Goal: Information Seeking & Learning: Learn about a topic

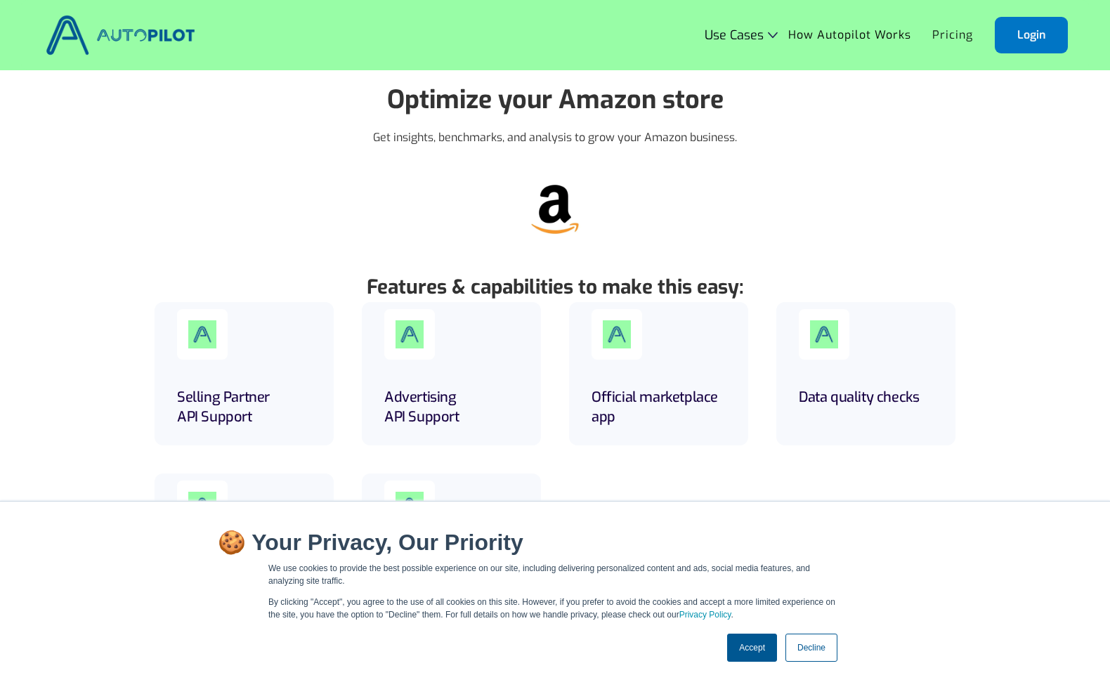
click at [947, 27] on link "Pricing" at bounding box center [952, 35] width 62 height 27
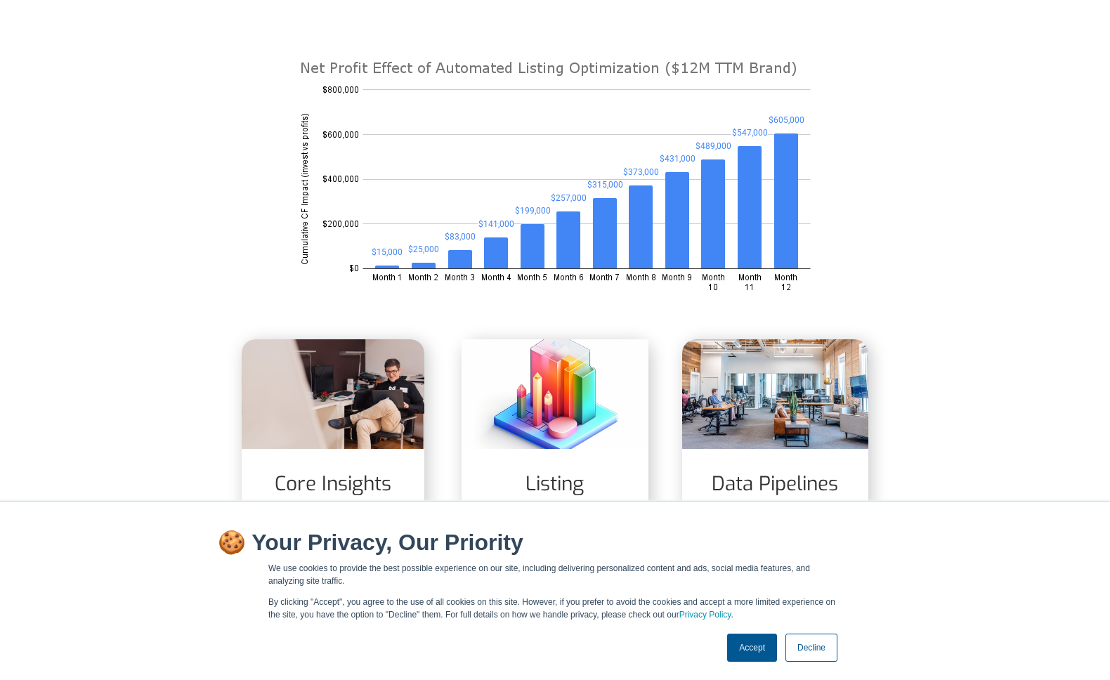
scroll to position [429, 0]
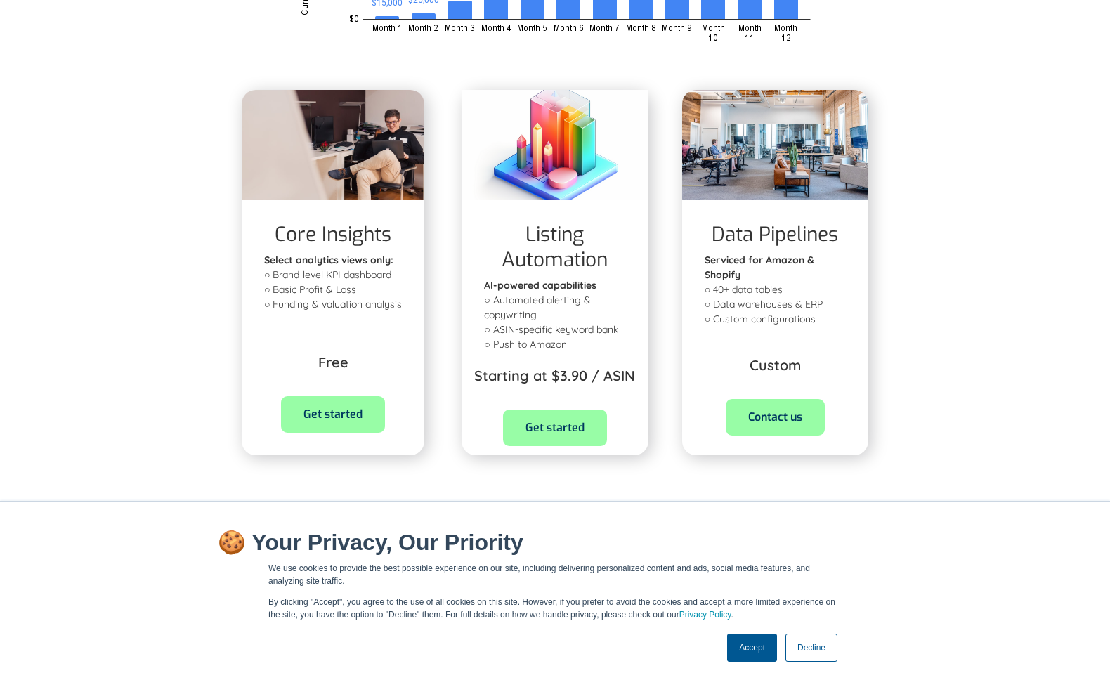
click at [763, 640] on link "Accept" at bounding box center [752, 647] width 50 height 28
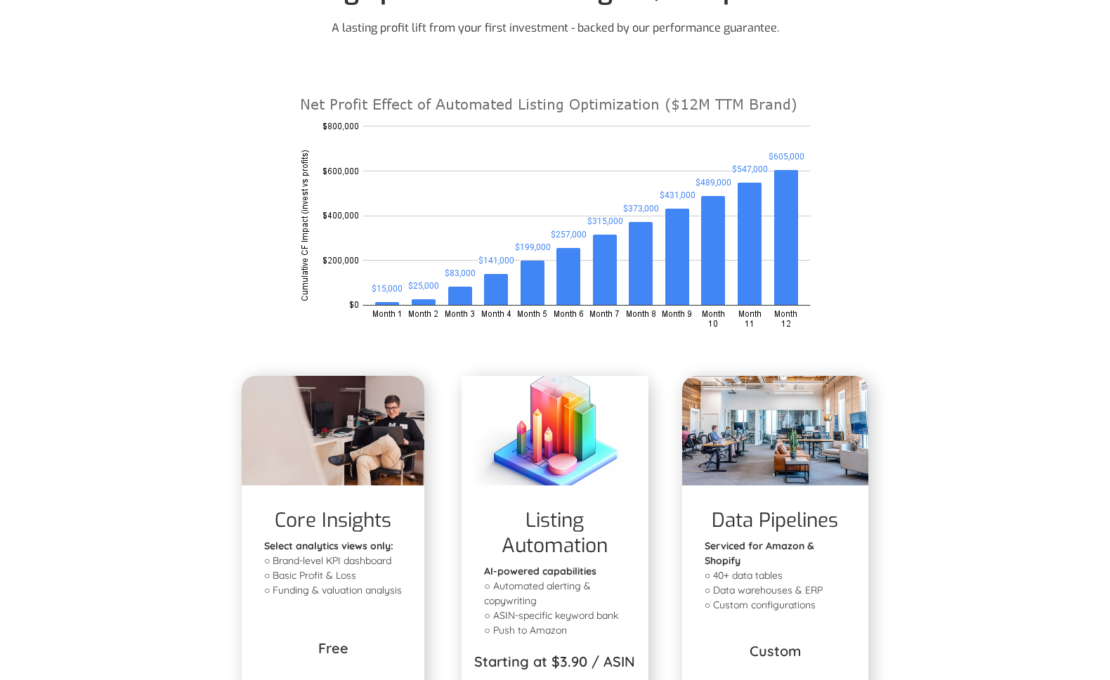
scroll to position [0, 0]
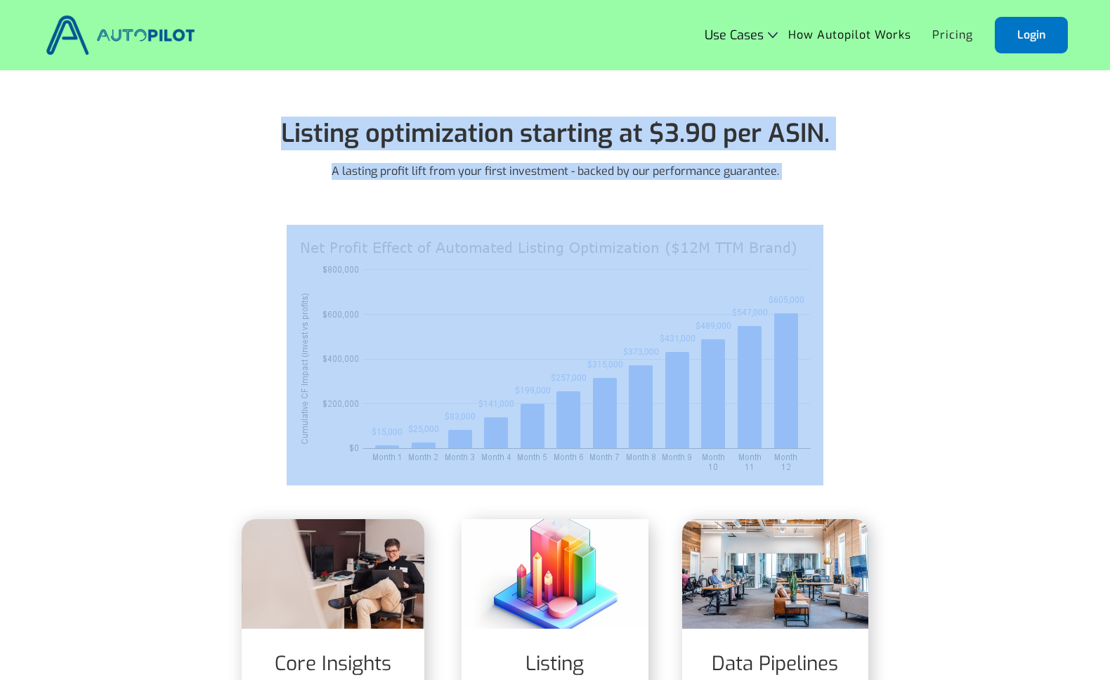
drag, startPoint x: 281, startPoint y: 137, endPoint x: 803, endPoint y: 254, distance: 535.4
click at [803, 254] on div "Listing optimization starting at $3.90 per ASIN. A lasting profit lift from you…" at bounding box center [555, 499] width 660 height 791
click at [768, 198] on div "Listing optimization starting at $3.90 per ASIN. A lasting profit lift from you…" at bounding box center [555, 153] width 660 height 98
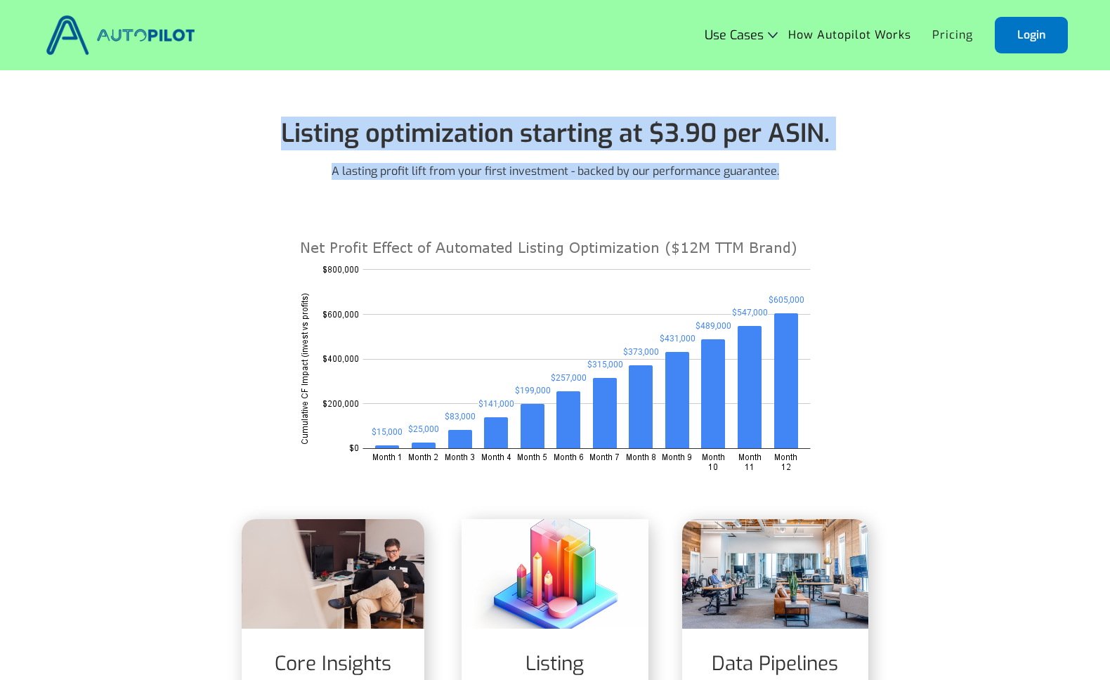
drag, startPoint x: 768, startPoint y: 198, endPoint x: 679, endPoint y: 152, distance: 99.9
click at [679, 152] on div "Listing optimization starting at $3.90 per ASIN. A lasting profit lift from you…" at bounding box center [555, 153] width 660 height 98
